Goal: Book appointment/travel/reservation

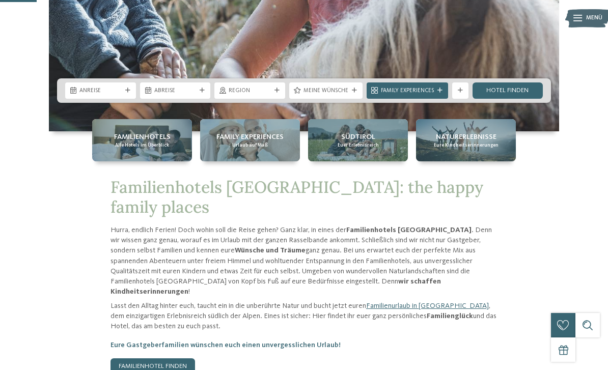
scroll to position [218, 0]
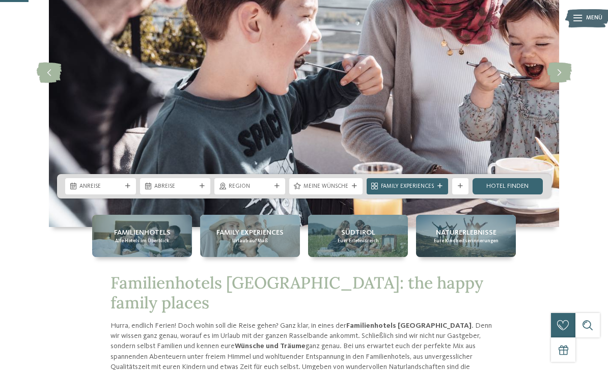
scroll to position [162, 0]
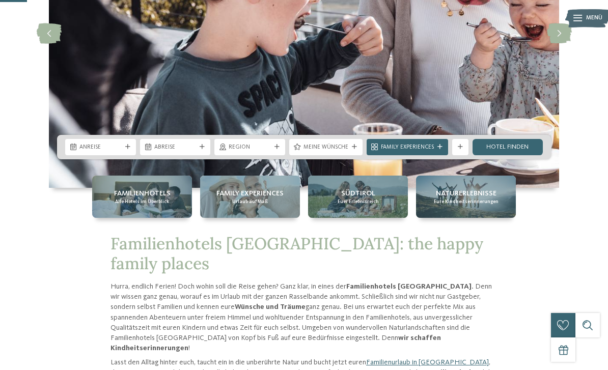
click at [117, 155] on div "Anreise" at bounding box center [100, 147] width 71 height 16
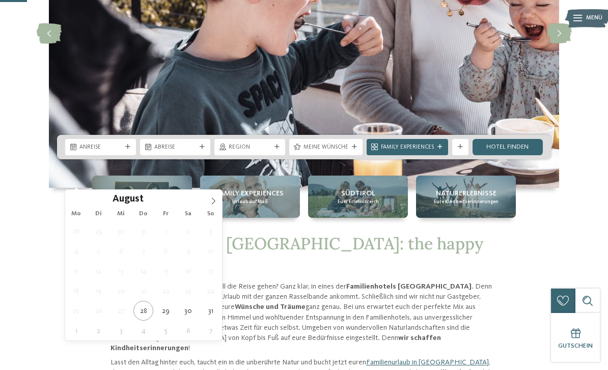
click at [214, 194] on span at bounding box center [213, 198] width 17 height 17
click at [218, 198] on span at bounding box center [213, 198] width 17 height 17
click at [225, 188] on img at bounding box center [304, 33] width 510 height 309
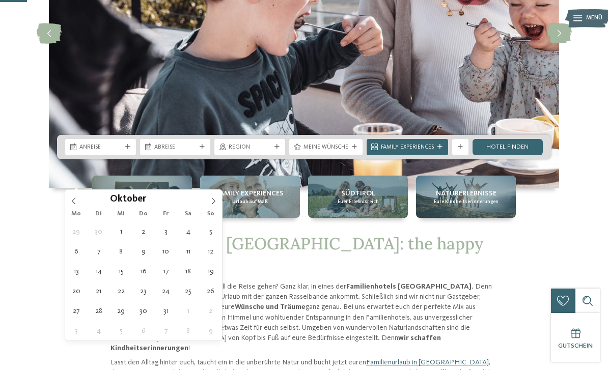
click at [215, 198] on icon at bounding box center [213, 201] width 7 height 7
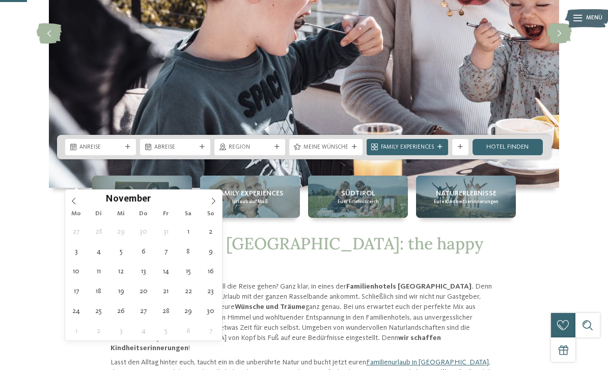
click at [218, 201] on span at bounding box center [213, 198] width 17 height 17
click at [221, 201] on span at bounding box center [213, 198] width 17 height 17
type input "****"
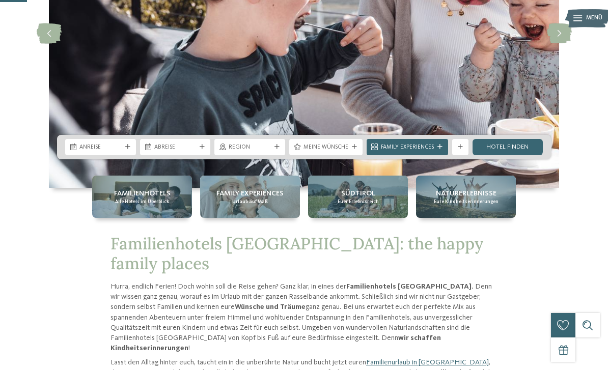
click at [223, 188] on img at bounding box center [304, 33] width 510 height 309
click at [228, 188] on img at bounding box center [304, 33] width 510 height 309
click at [121, 152] on span "Anreise" at bounding box center [100, 148] width 42 height 8
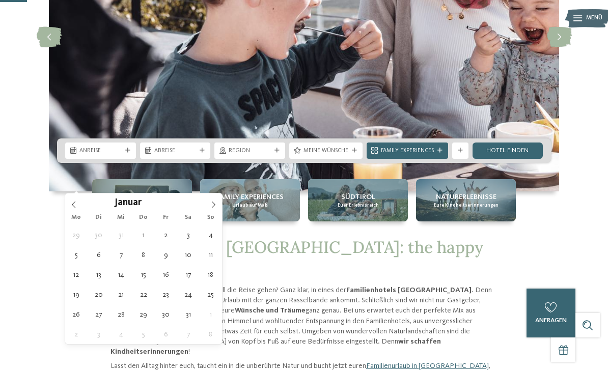
scroll to position [159, 0]
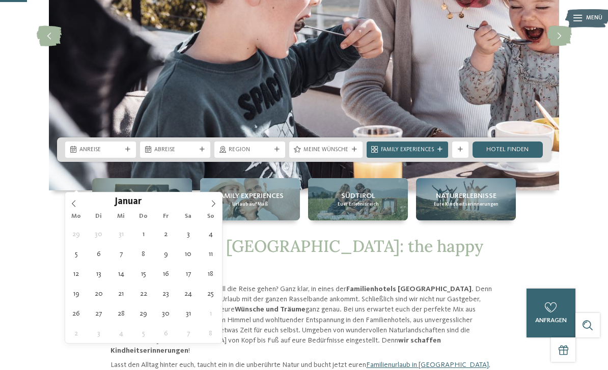
click at [213, 200] on span at bounding box center [213, 200] width 17 height 17
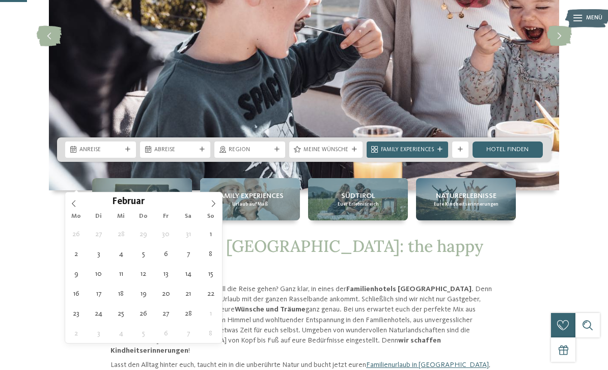
click at [219, 208] on span at bounding box center [213, 200] width 17 height 17
click at [221, 205] on span at bounding box center [213, 200] width 17 height 17
click at [222, 202] on span at bounding box center [213, 200] width 17 height 17
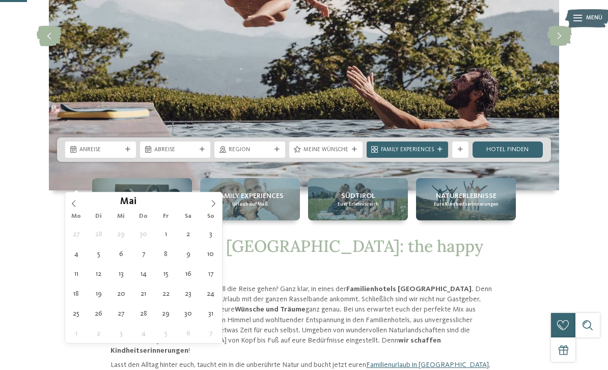
click at [220, 197] on span at bounding box center [213, 200] width 17 height 17
click at [222, 203] on span at bounding box center [213, 200] width 17 height 17
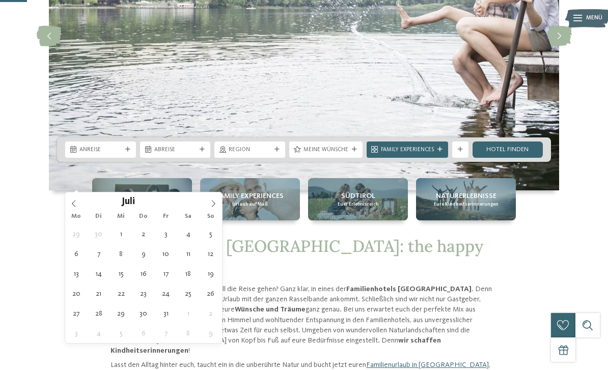
type div "[DATE]"
type input "****"
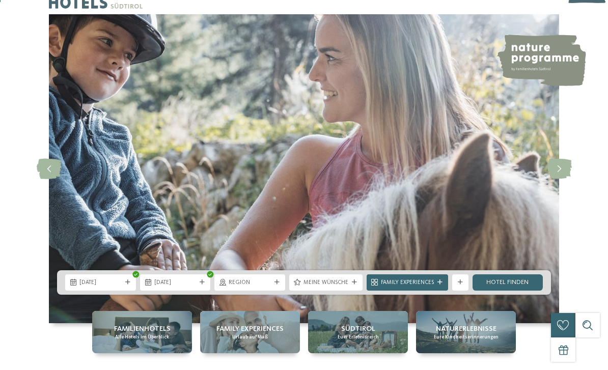
scroll to position [87, 0]
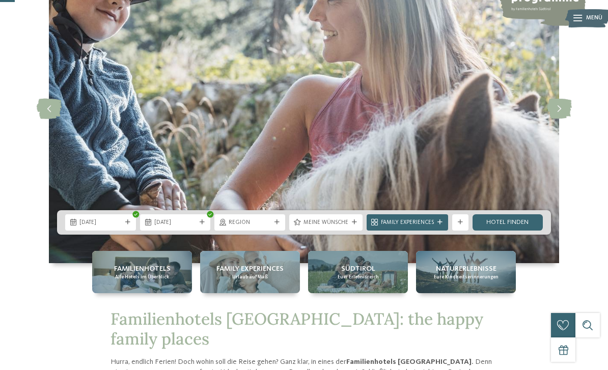
click at [113, 227] on div "[DATE]" at bounding box center [100, 222] width 46 height 9
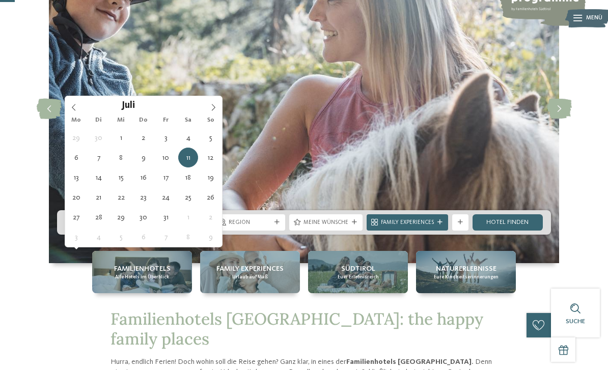
type div "[DATE]"
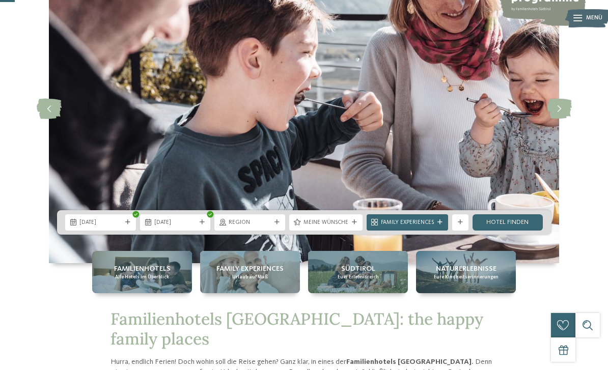
click at [102, 231] on div "[DATE]" at bounding box center [100, 222] width 71 height 16
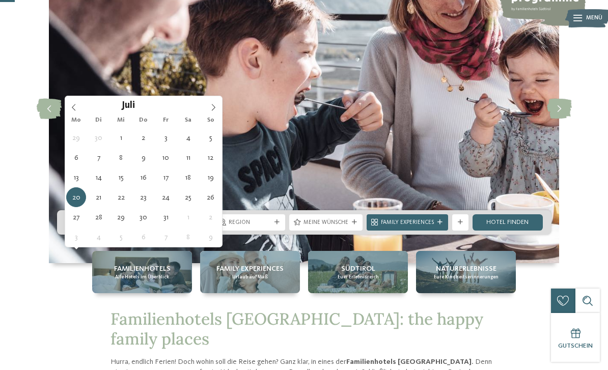
click at [186, 227] on span "[DATE]" at bounding box center [175, 223] width 42 height 8
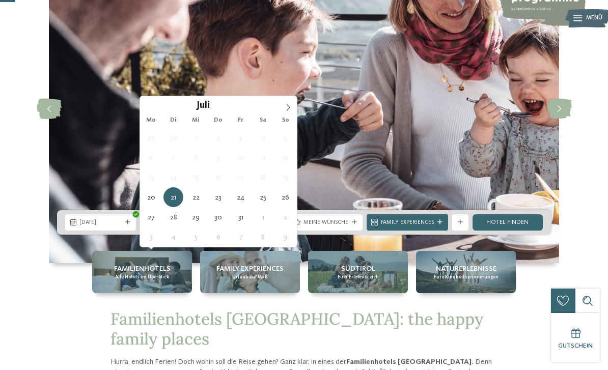
type div "[DATE]"
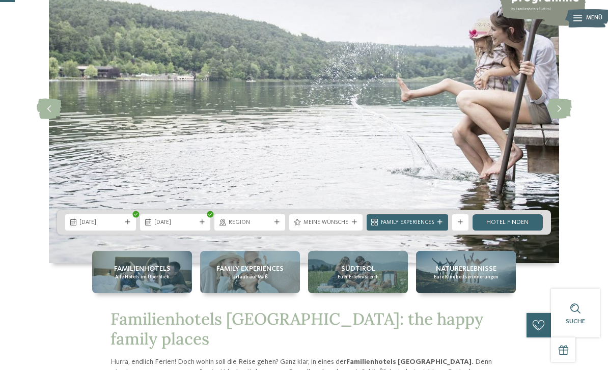
click at [341, 227] on span "Meine Wünsche" at bounding box center [325, 223] width 45 height 8
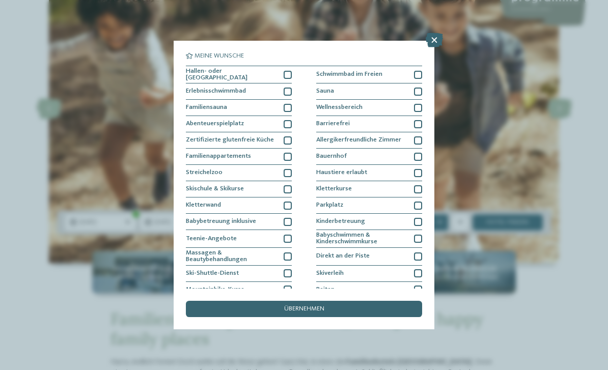
click at [385, 349] on span "Familienhotels [GEOGRAPHIC_DATA]: the happy family places" at bounding box center [297, 329] width 373 height 40
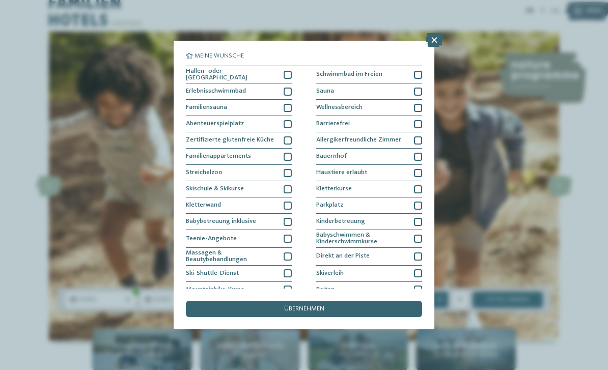
scroll to position [0, 0]
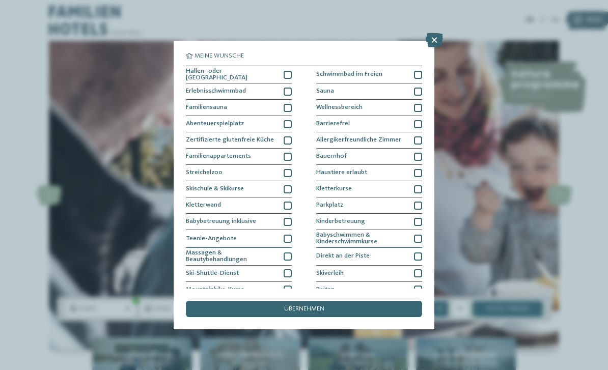
click at [434, 36] on icon at bounding box center [434, 40] width 17 height 14
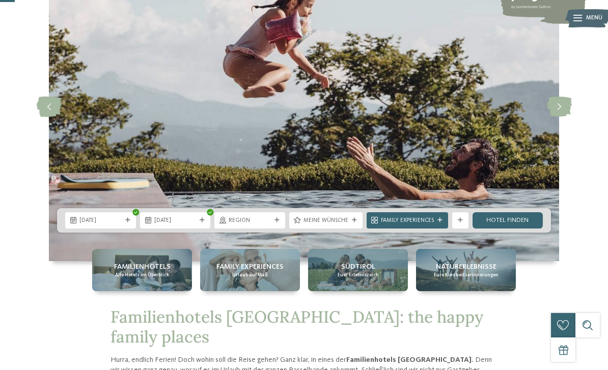
scroll to position [85, 0]
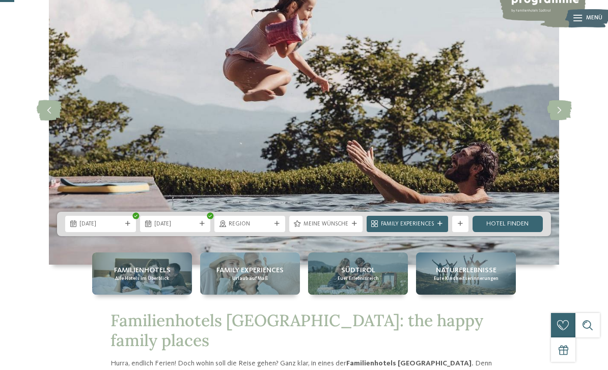
click at [339, 228] on div "Meine Wünsche" at bounding box center [325, 223] width 49 height 9
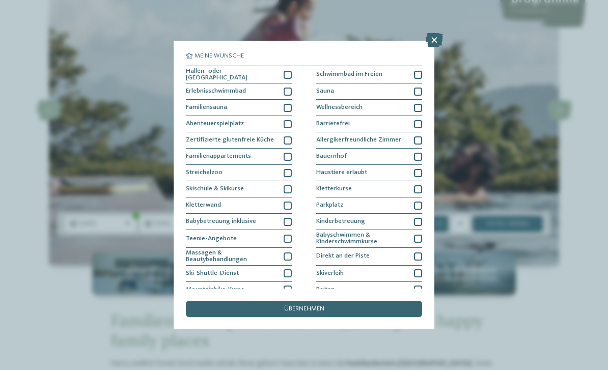
click at [419, 68] on div "Schwimmbad im Freien" at bounding box center [369, 75] width 106 height 18
click at [388, 301] on div "übernehmen" at bounding box center [304, 309] width 236 height 16
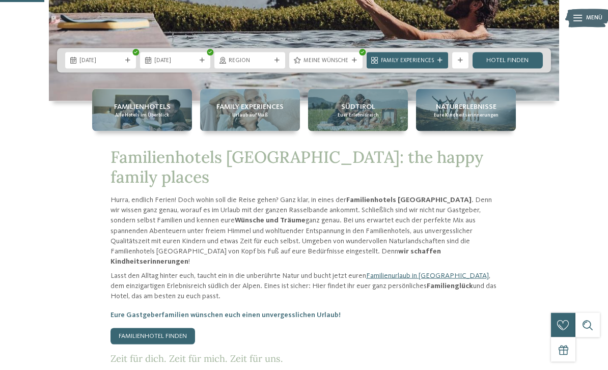
scroll to position [239, 0]
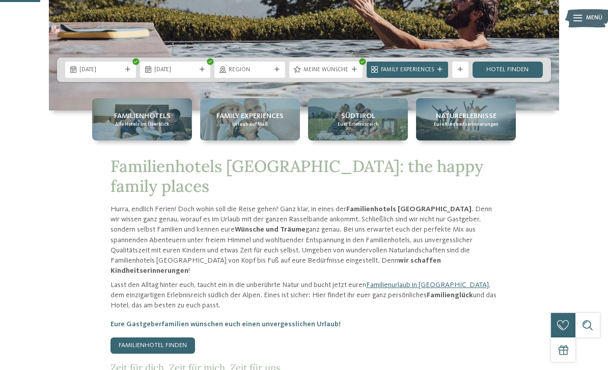
click at [532, 78] on link "Hotel finden" at bounding box center [508, 70] width 71 height 16
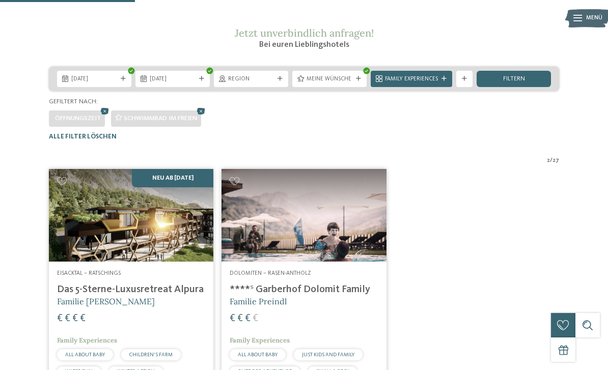
scroll to position [94, 0]
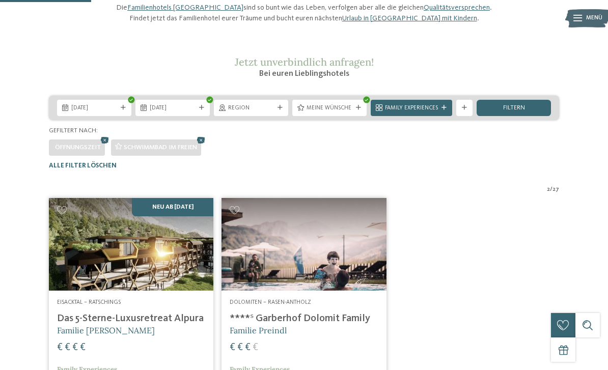
click at [355, 111] on div at bounding box center [358, 107] width 8 height 5
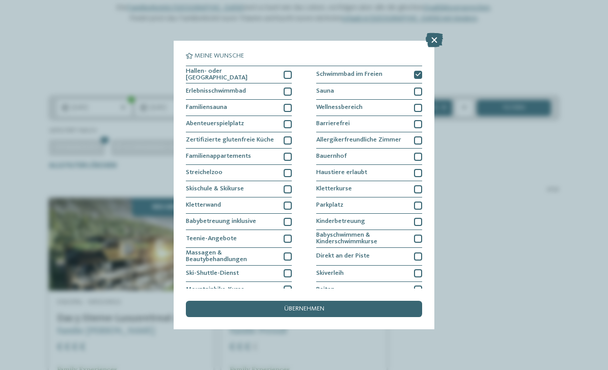
click at [427, 63] on div "Meine Wünsche Hallen- oder Schleusenbad Schwimmbad im Freien Sauna" at bounding box center [304, 185] width 261 height 289
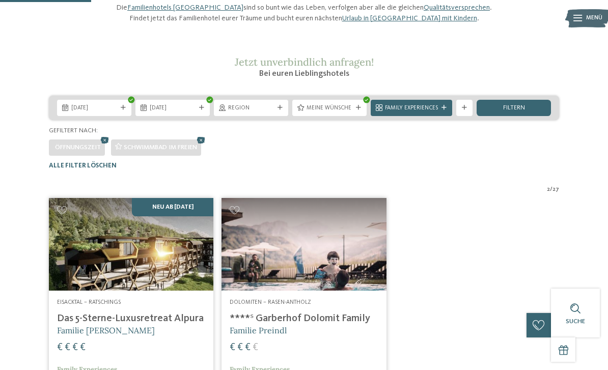
click at [417, 68] on h2 "Jetzt unverbindlich anfragen!" at bounding box center [304, 62] width 387 height 12
click at [360, 116] on div "Meine Wünsche" at bounding box center [329, 108] width 74 height 16
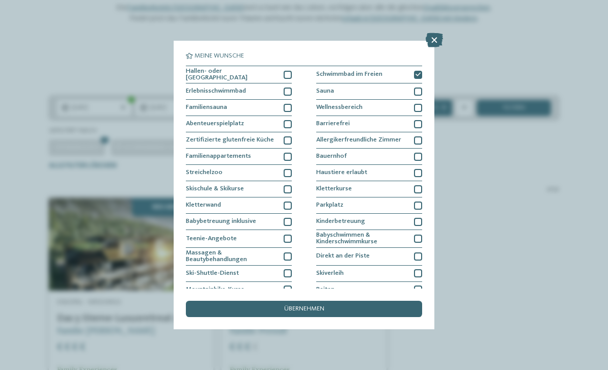
click at [414, 75] on div at bounding box center [418, 75] width 8 height 8
click at [381, 301] on div "übernehmen" at bounding box center [304, 309] width 236 height 16
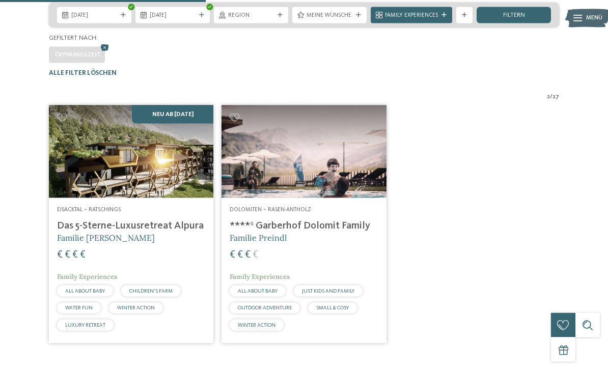
scroll to position [182, 0]
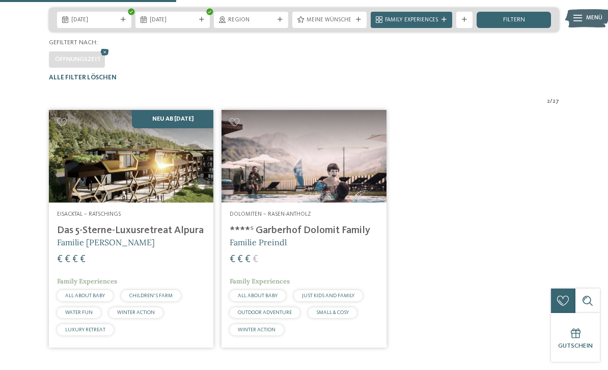
click at [341, 203] on img at bounding box center [304, 156] width 164 height 93
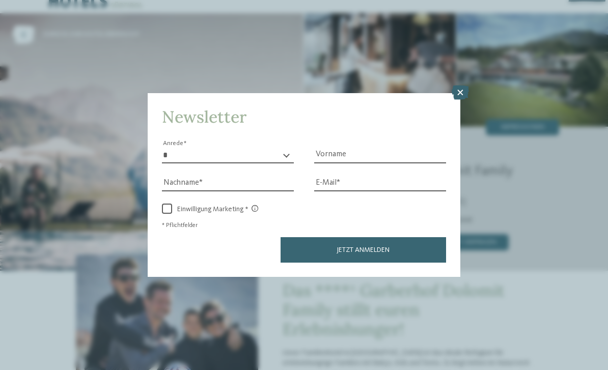
click at [468, 86] on icon at bounding box center [460, 93] width 17 height 14
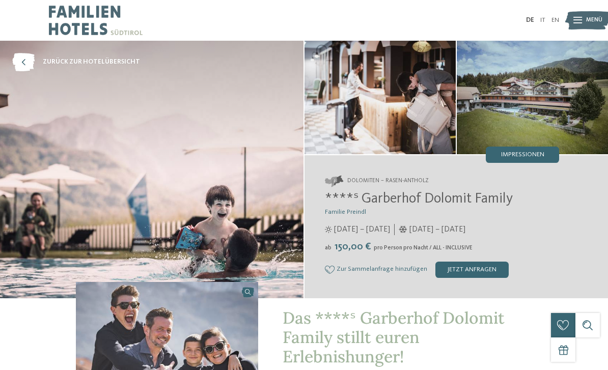
click at [575, 92] on img at bounding box center [532, 98] width 151 height 114
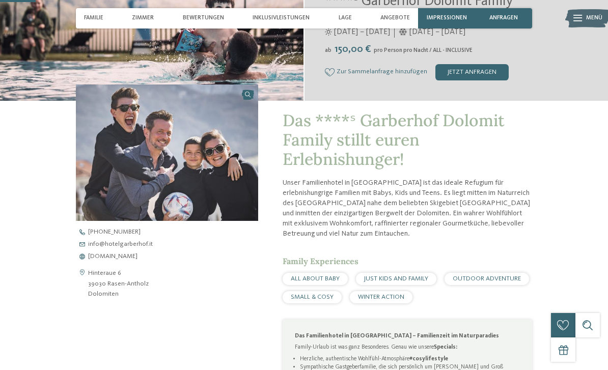
scroll to position [196, 0]
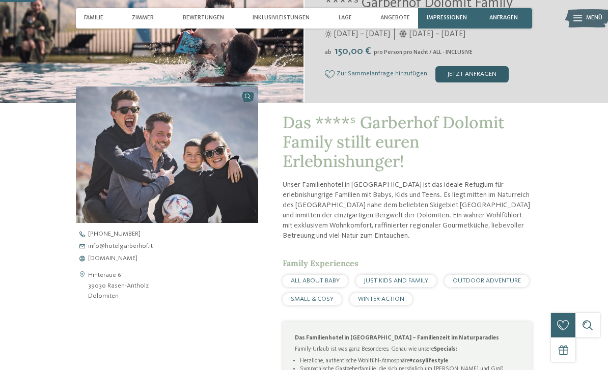
click at [464, 73] on div "jetzt anfragen" at bounding box center [471, 74] width 73 height 16
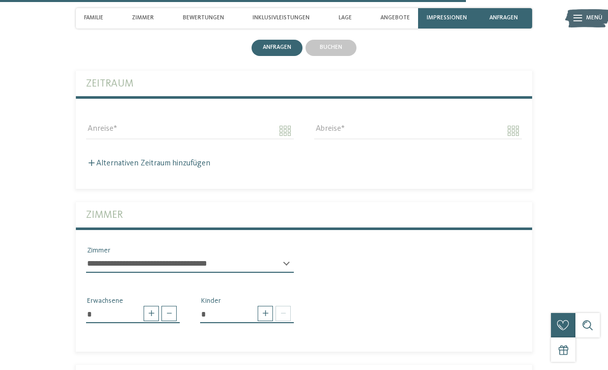
scroll to position [2571, 0]
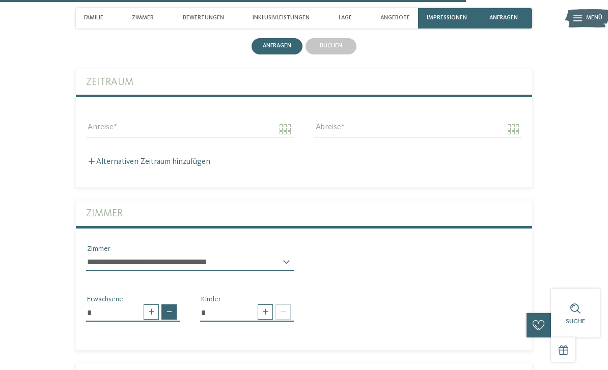
click at [172, 309] on span at bounding box center [168, 312] width 15 height 15
type input "*"
click at [266, 305] on span at bounding box center [265, 312] width 15 height 15
type input "*"
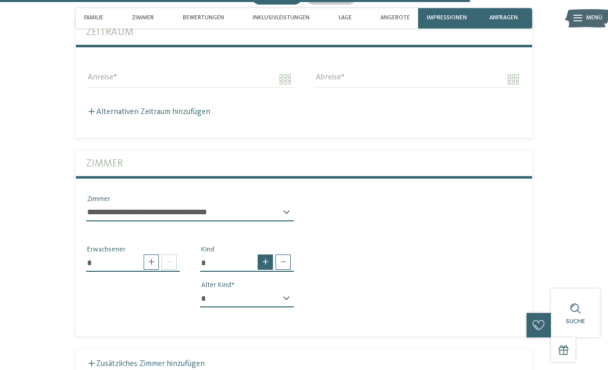
scroll to position [2620, 0]
click at [281, 291] on select "* * * * * * * * * * * ** ** ** ** ** ** ** **" at bounding box center [247, 299] width 94 height 17
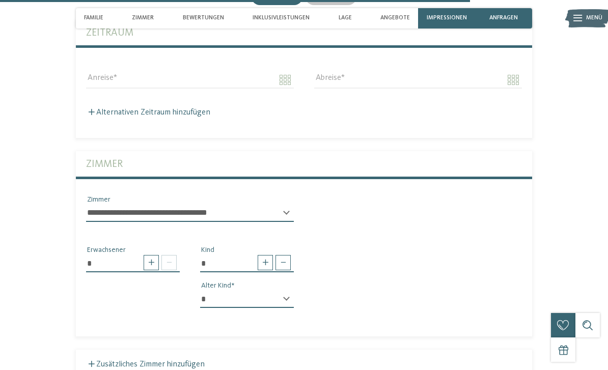
select select "*"
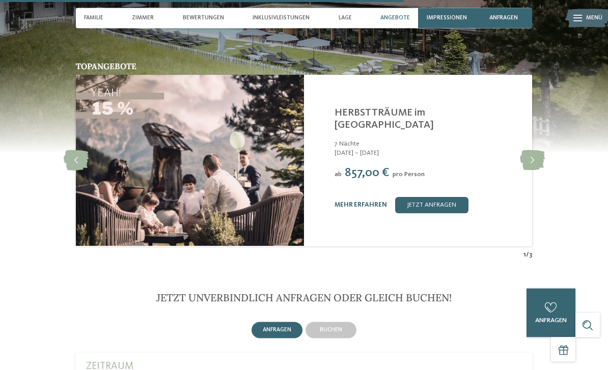
scroll to position [2287, 0]
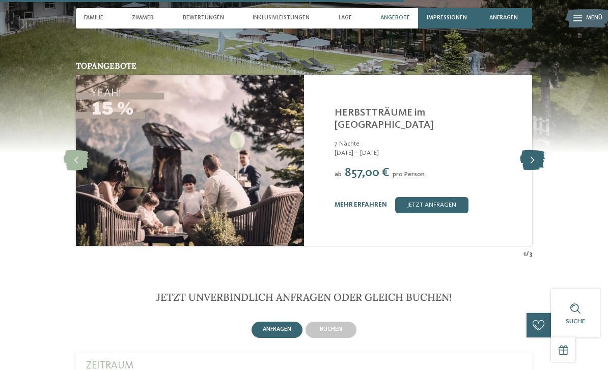
click at [529, 154] on icon at bounding box center [532, 160] width 25 height 20
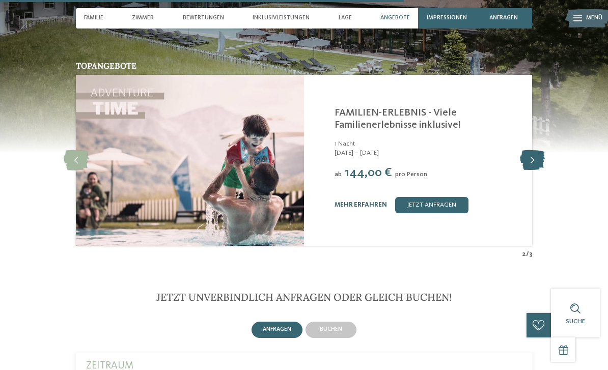
click at [535, 150] on icon at bounding box center [532, 160] width 25 height 20
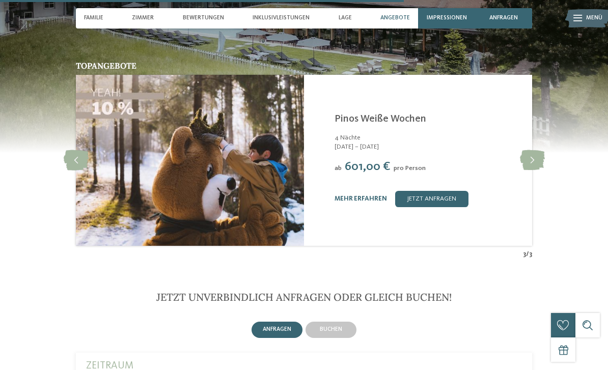
click at [538, 137] on div "Topangebote slide 4 of 3 Hotel Dolomit Family Resort Garberhof ****S Rasen-Anth…" at bounding box center [304, 160] width 554 height 197
click at [531, 135] on div "Hotel Dolomit Family Resort Garberhof ****S Rasen-Antholz - Dolomiten Pinos Wei…" at bounding box center [418, 160] width 228 height 171
click at [535, 150] on icon at bounding box center [532, 160] width 25 height 20
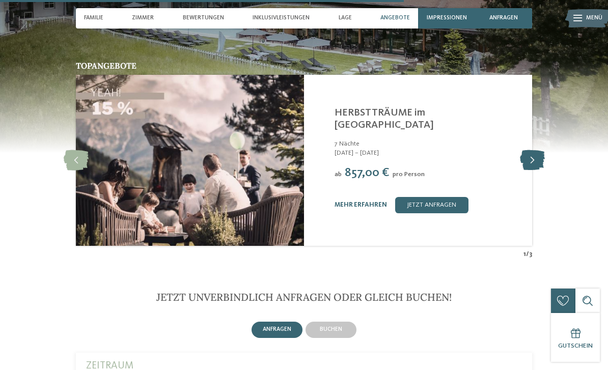
click at [534, 150] on icon at bounding box center [532, 160] width 25 height 20
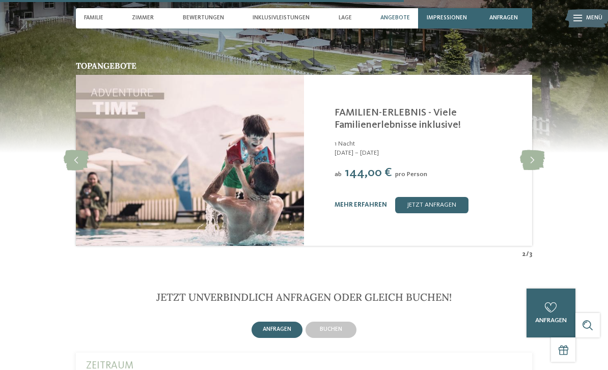
click at [531, 137] on div "Hotel Dolomit Family Resort Garberhof ****S Rasen-Antholz - Dolomiten FAMILIEN-…" at bounding box center [418, 160] width 228 height 171
click at [539, 135] on div "Topangebote slide 3 of 3 Hotel Dolomit Family Resort Garberhof ****S Rasen-Anth…" at bounding box center [304, 160] width 554 height 197
